Goal: Task Accomplishment & Management: Use online tool/utility

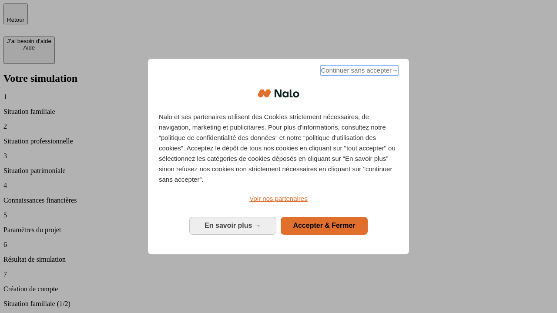
click at [358, 72] on span "Continuer sans accepter →" at bounding box center [358, 70] width 77 height 10
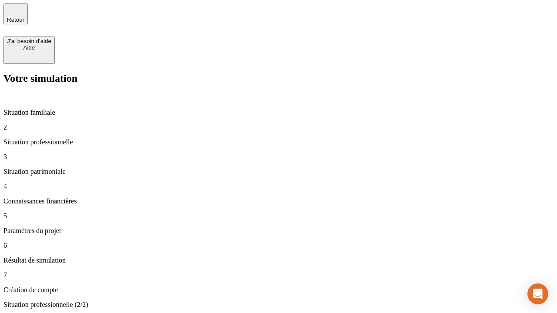
type input "30 000"
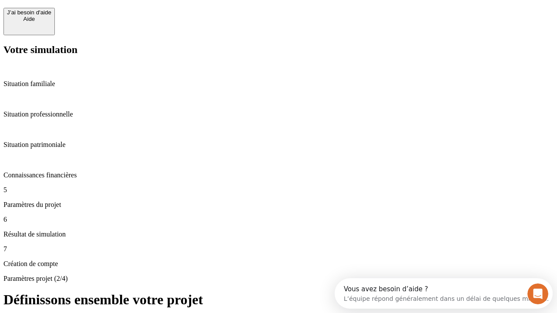
scroll to position [8, 0]
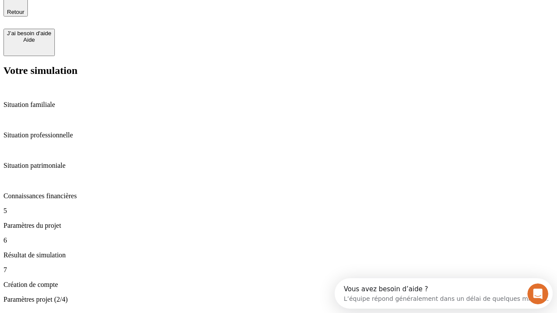
type input "25"
type input "64"
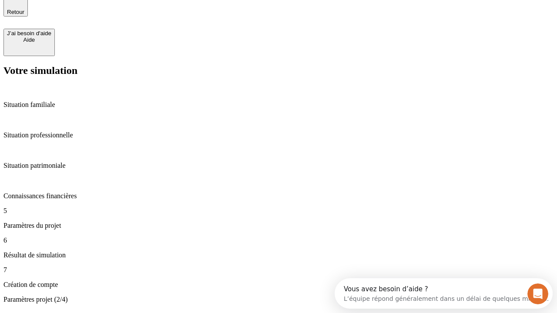
type input "1 000"
type input "640"
